Goal: Navigation & Orientation: Find specific page/section

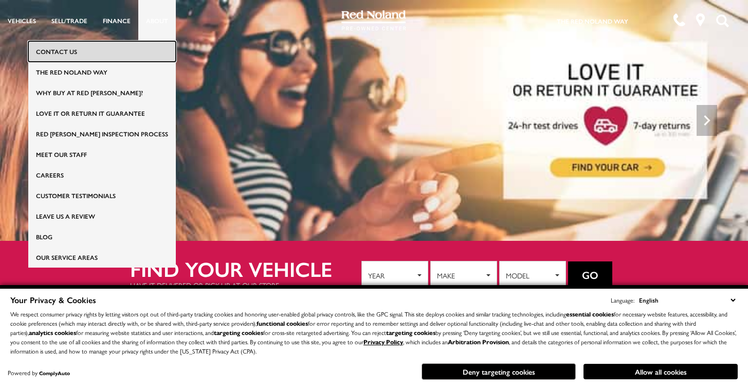
click at [125, 52] on link "Contact Us" at bounding box center [102, 51] width 148 height 21
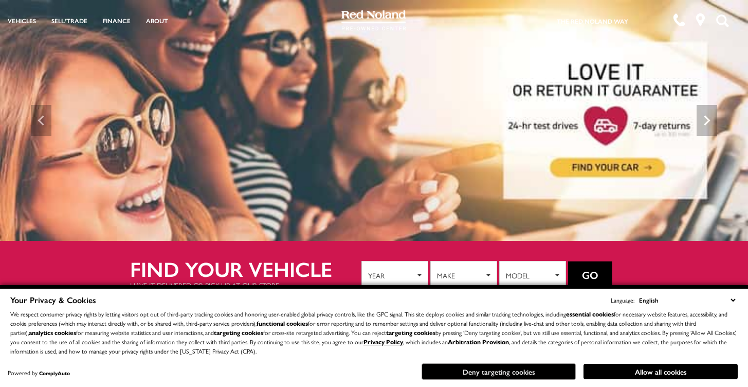
click at [504, 372] on button "Deny targeting cookies" at bounding box center [499, 371] width 154 height 16
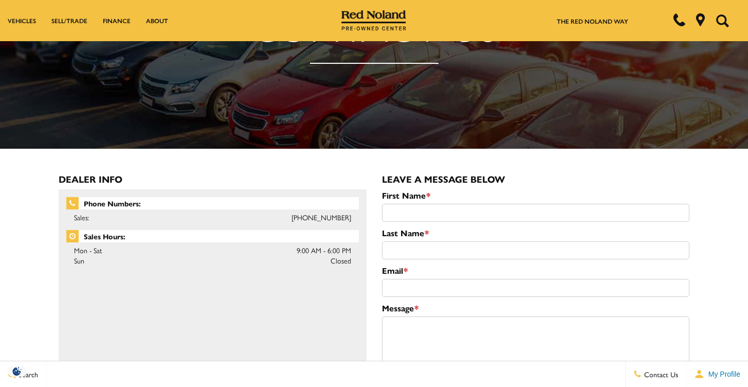
scroll to position [41, 0]
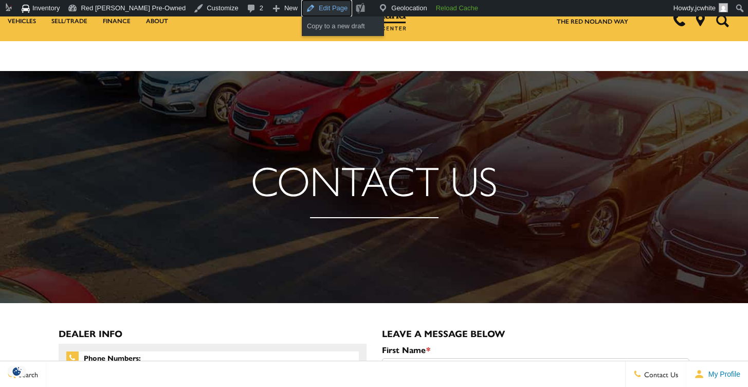
click at [302, 11] on link "Edit Page" at bounding box center [327, 8] width 50 height 16
